Goal: Information Seeking & Learning: Learn about a topic

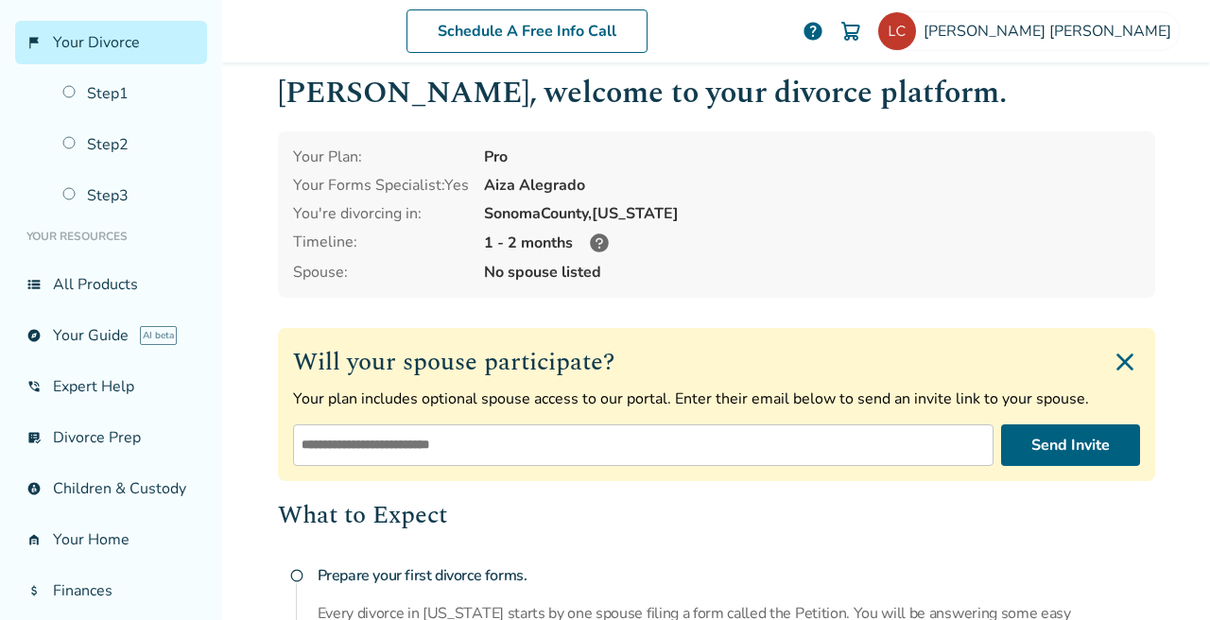
scroll to position [29, 0]
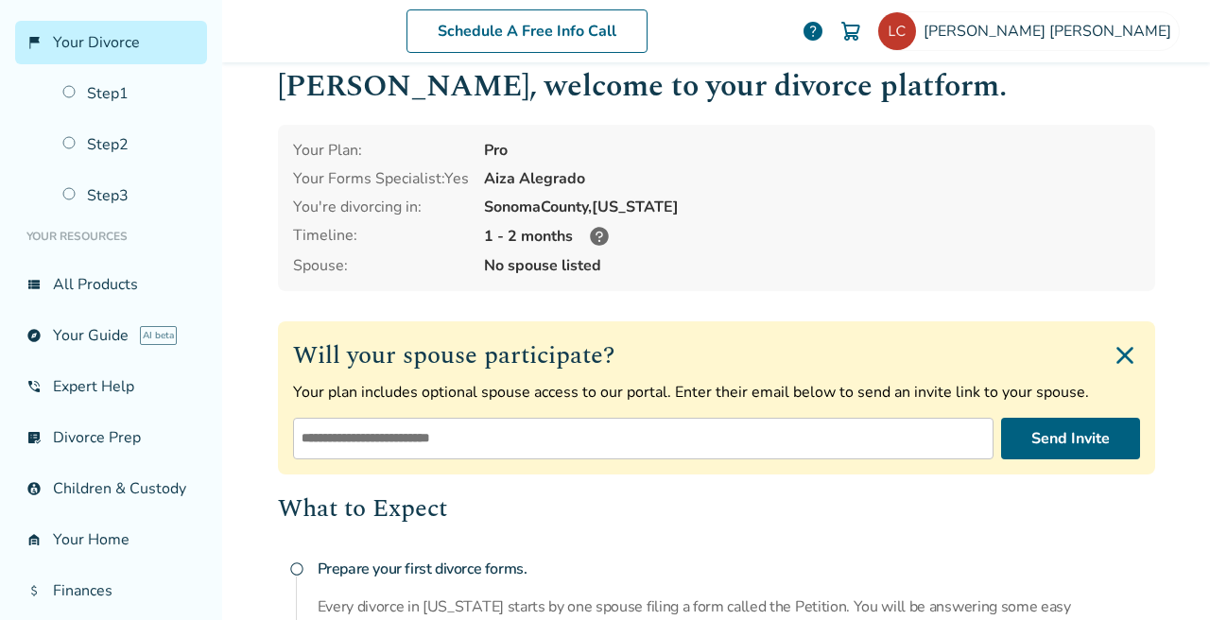
click at [599, 233] on icon at bounding box center [599, 236] width 19 height 19
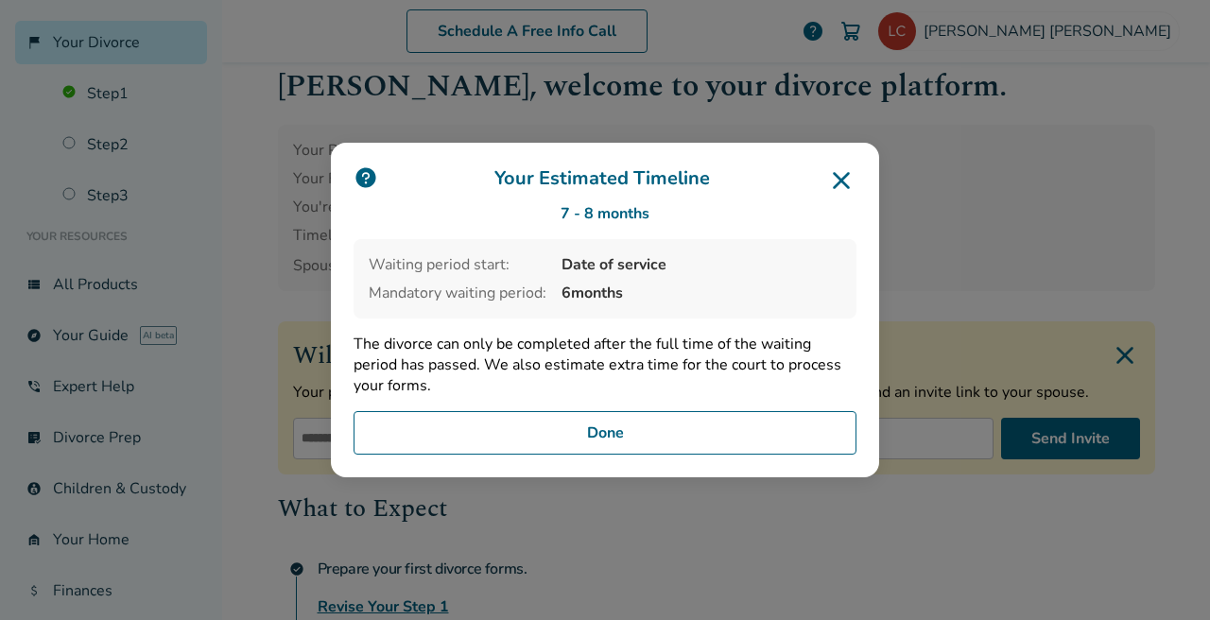
click at [846, 182] on icon at bounding box center [841, 180] width 30 height 30
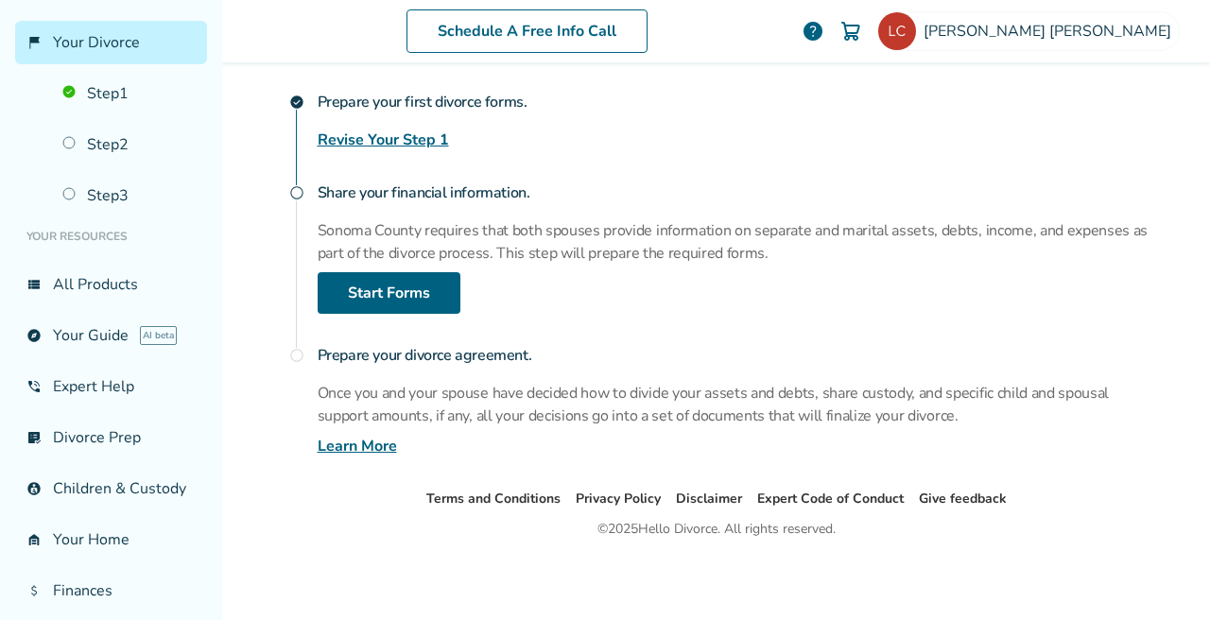
scroll to position [496, 0]
click at [375, 446] on link "Learn More" at bounding box center [357, 446] width 79 height 23
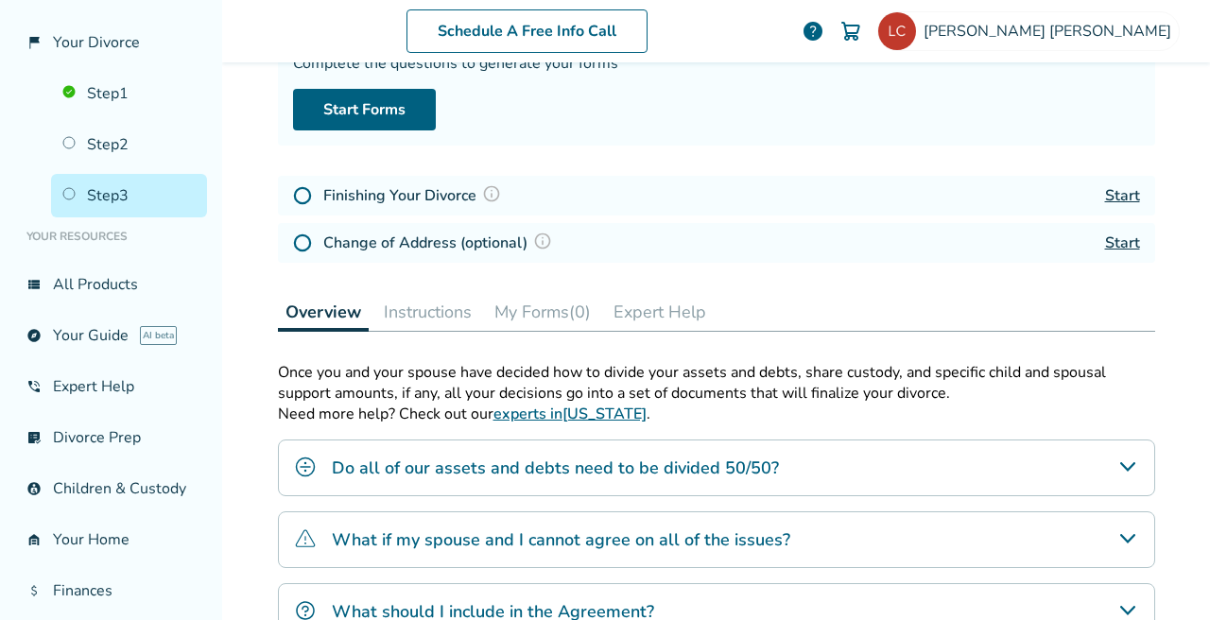
scroll to position [180, 0]
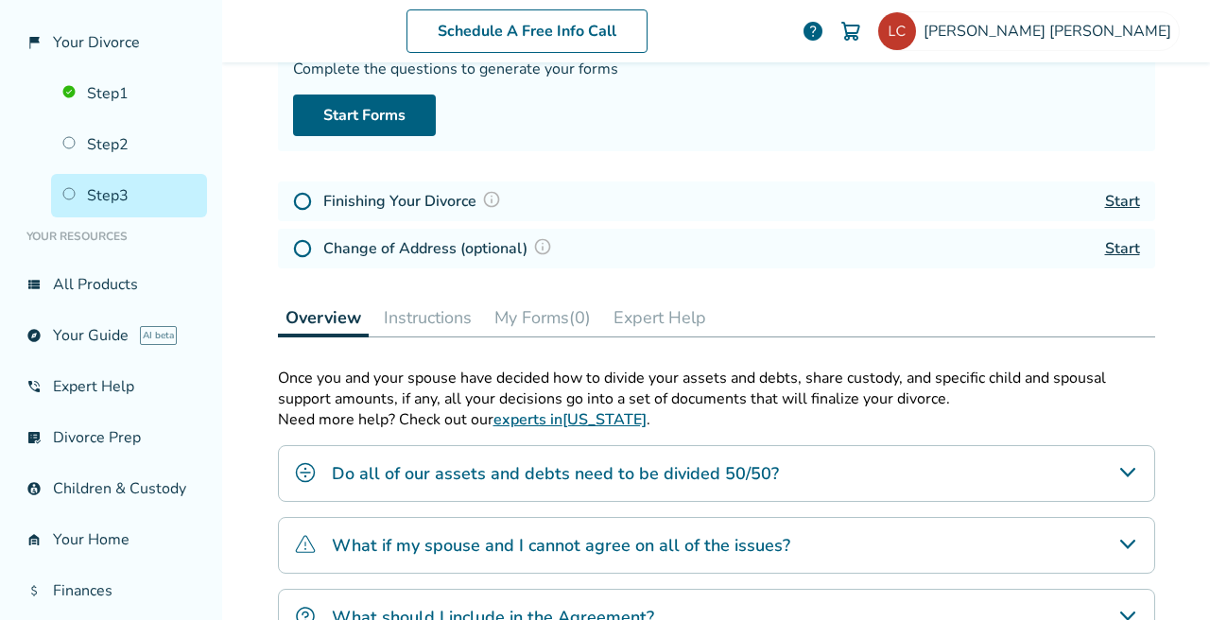
click at [488, 198] on img at bounding box center [491, 199] width 19 height 19
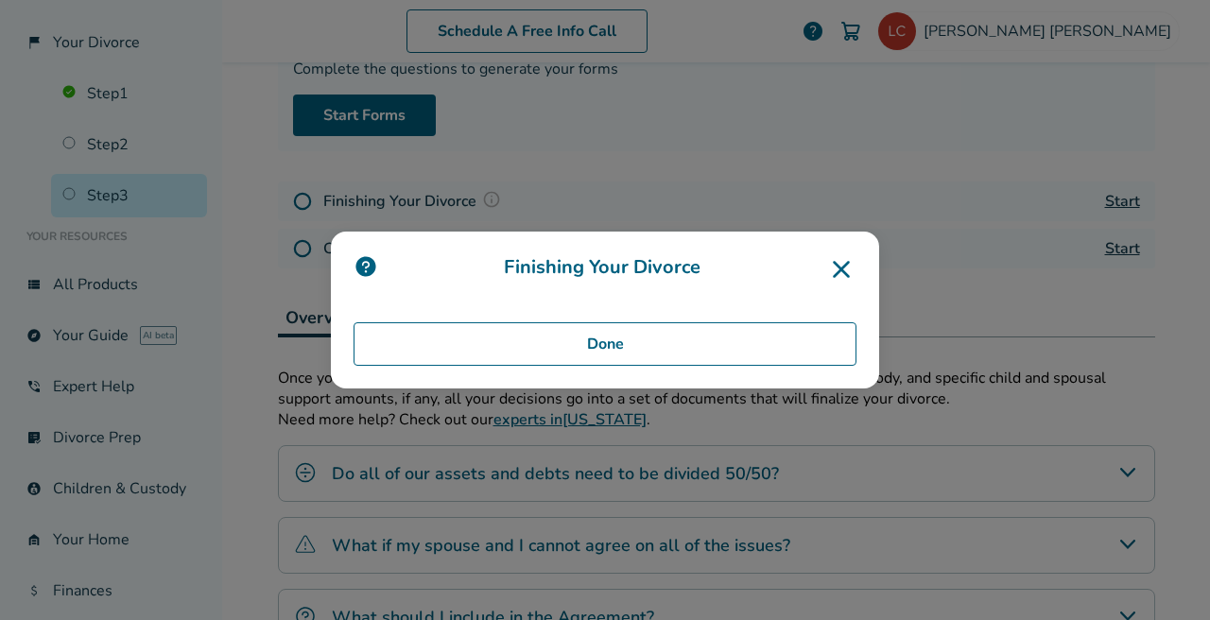
click at [368, 268] on img at bounding box center [366, 266] width 25 height 25
click at [605, 344] on button "Done" at bounding box center [605, 343] width 503 height 43
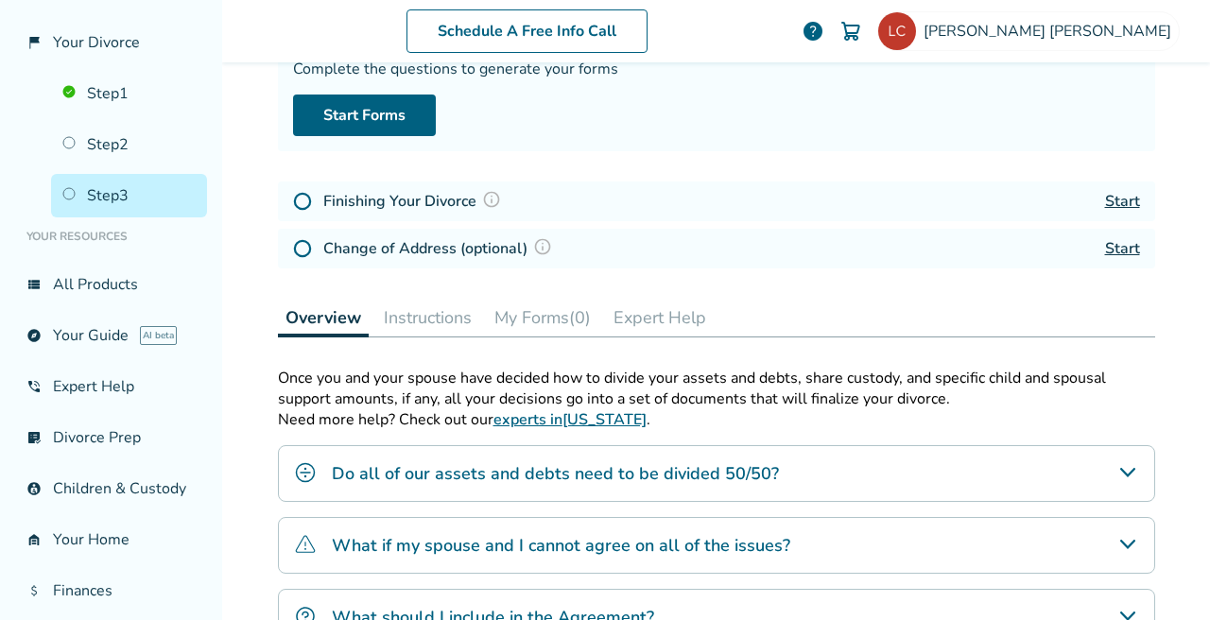
click at [536, 248] on img at bounding box center [542, 246] width 19 height 19
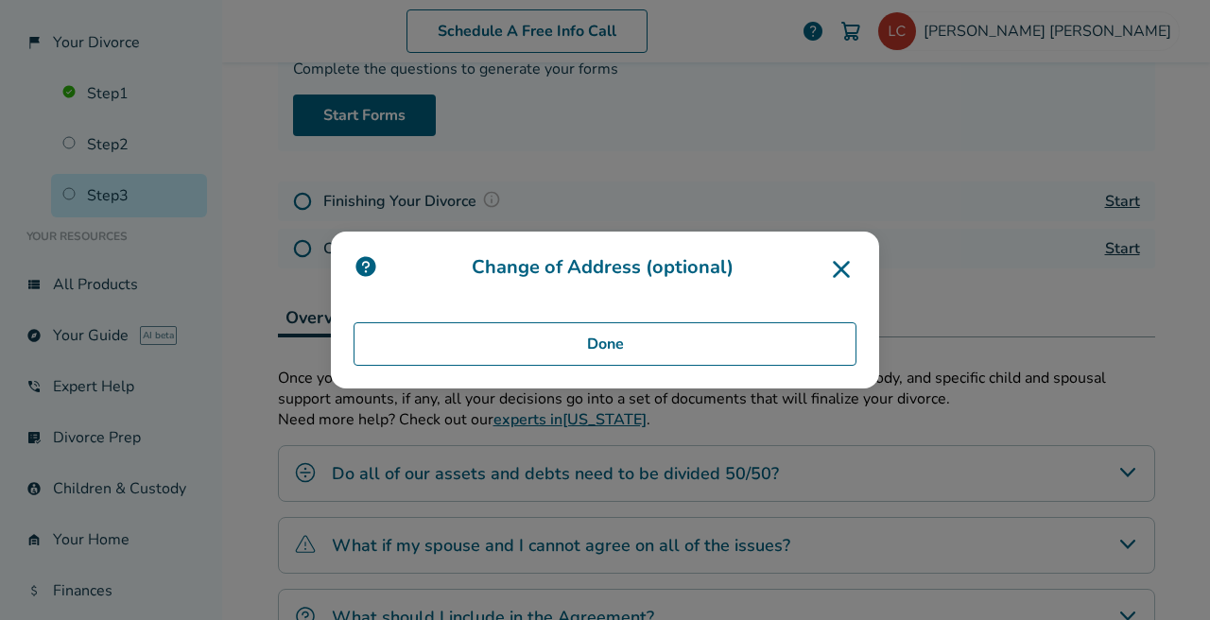
click at [592, 342] on button "Done" at bounding box center [605, 343] width 503 height 43
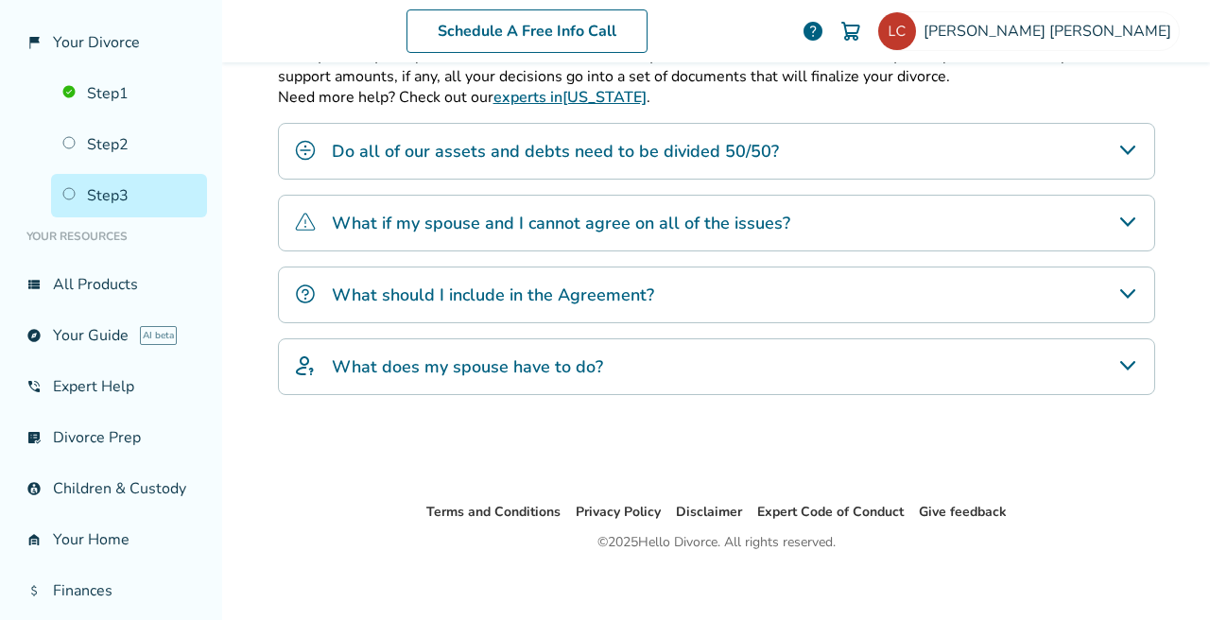
scroll to position [504, 0]
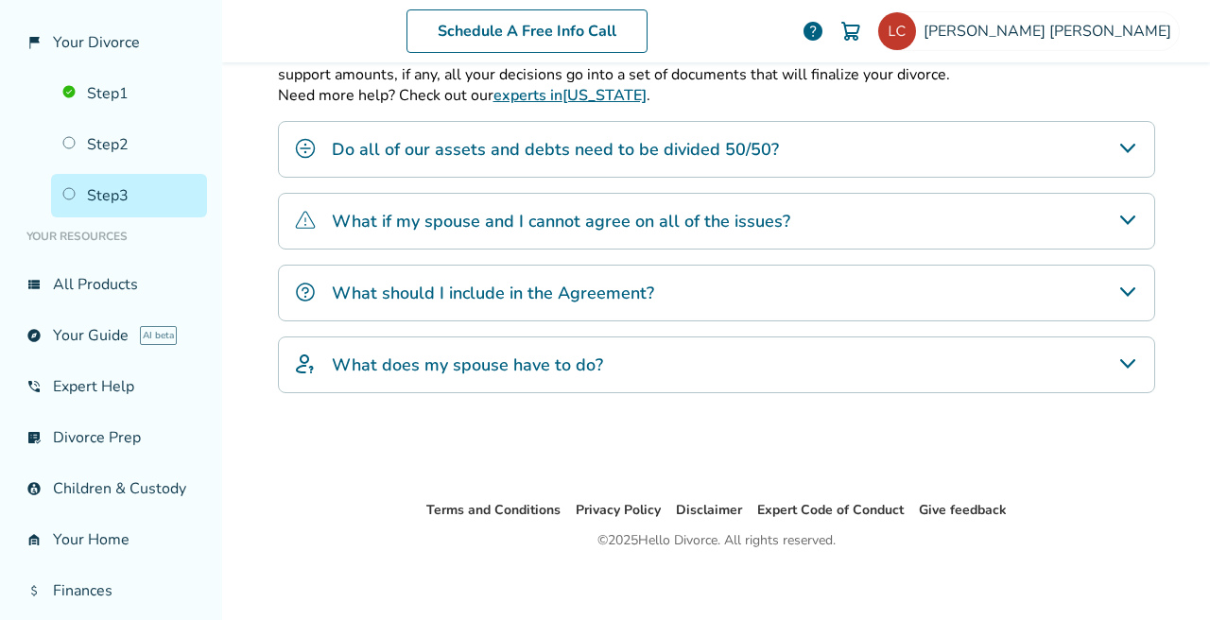
click at [635, 152] on h4 "Do all of our assets and debts need to be divided 50/50?" at bounding box center [555, 149] width 447 height 25
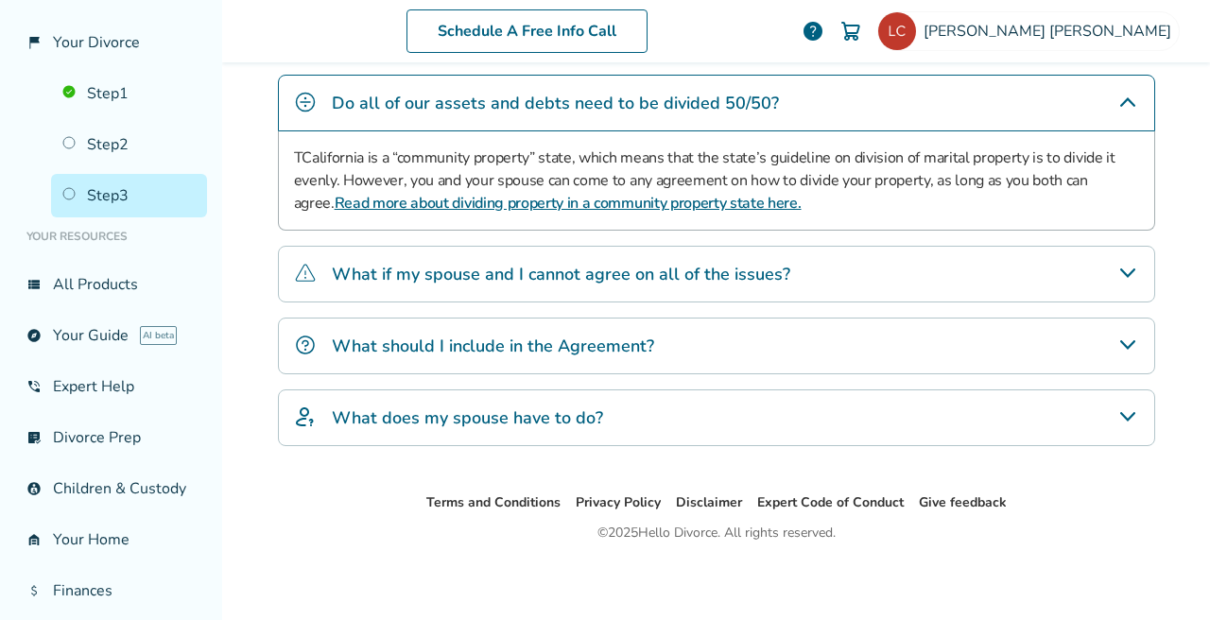
scroll to position [551, 0]
click at [1117, 270] on icon "What if my spouse and I cannot agree on all of the issues?" at bounding box center [1128, 272] width 23 height 23
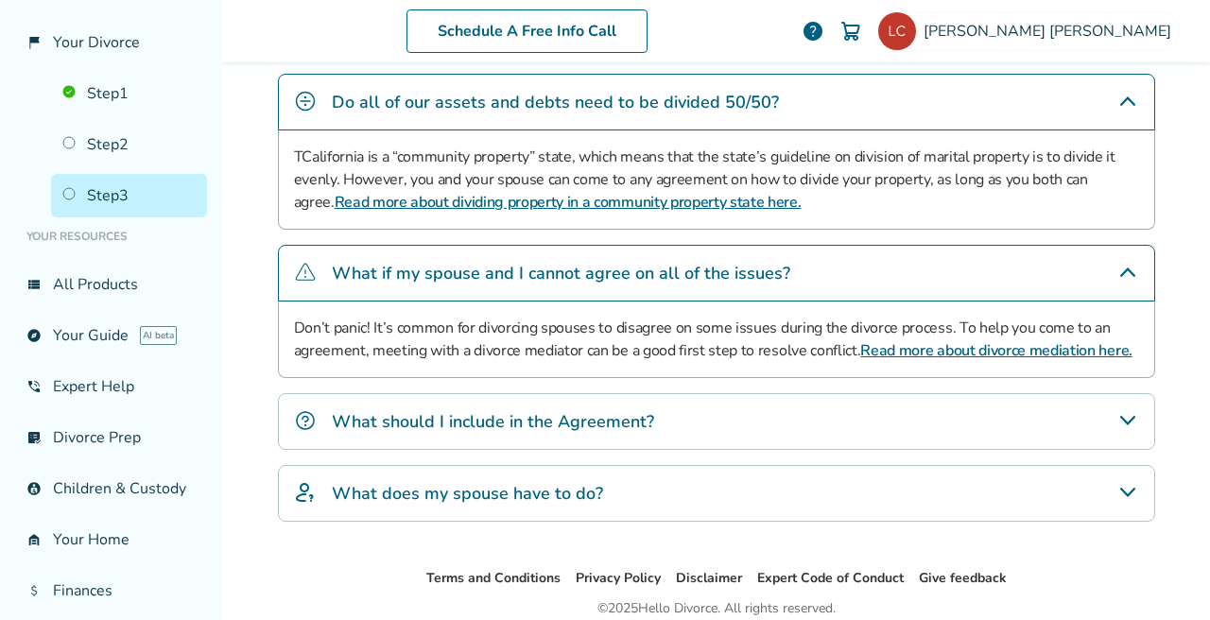
click at [938, 355] on link "Read more about divorce mediation here." at bounding box center [996, 350] width 272 height 21
